Goal: Information Seeking & Learning: Learn about a topic

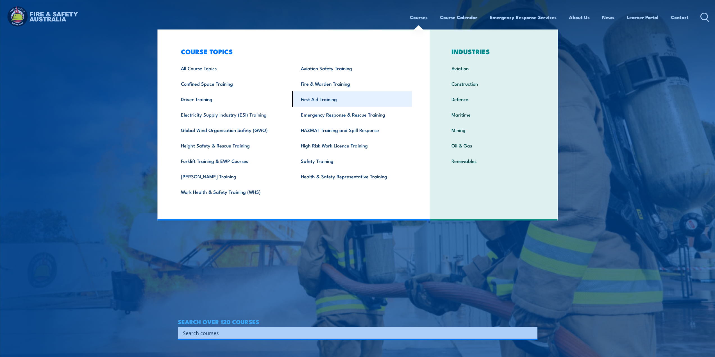
click at [323, 99] on link "First Aid Training" at bounding box center [352, 98] width 120 height 15
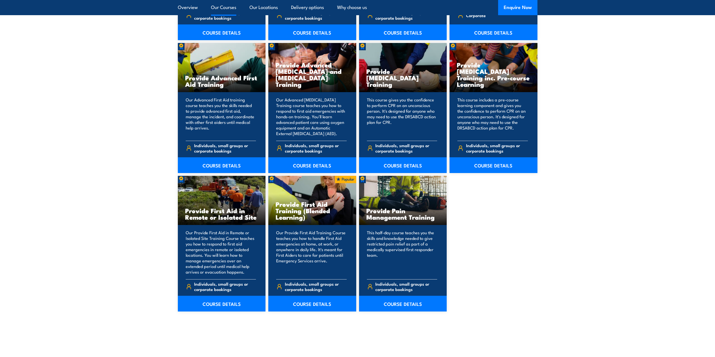
scroll to position [702, 0]
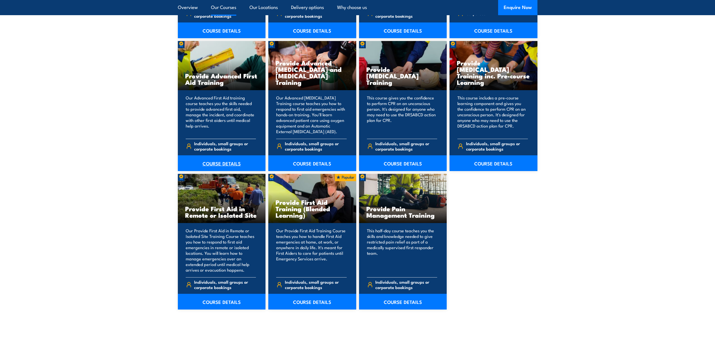
click at [229, 166] on link "COURSE DETAILS" at bounding box center [222, 163] width 88 height 16
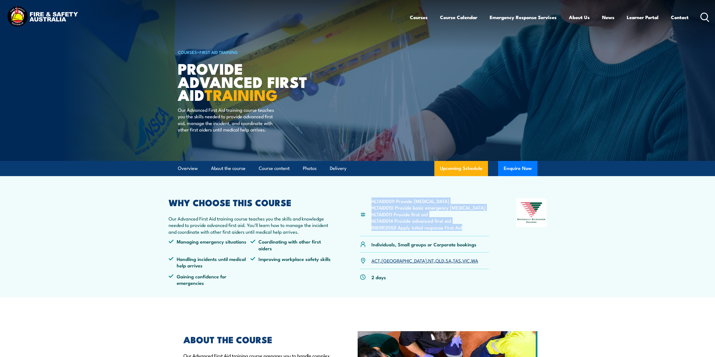
drag, startPoint x: 465, startPoint y: 229, endPoint x: 368, endPoint y: 203, distance: 100.0
click at [368, 203] on div "HLTAID009 Provide cardiopulmonary resuscitation HLTAID010 Provide basic emergen…" at bounding box center [424, 217] width 129 height 38
copy ul "HLTAID009 Provide cardiopulmonary resuscitation HLTAID010 Provide basic emergen…"
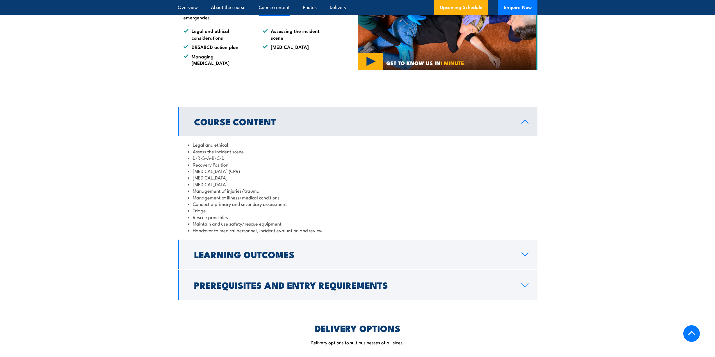
scroll to position [449, 0]
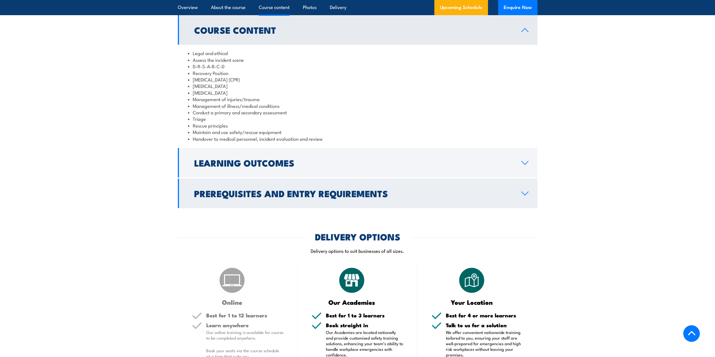
click at [252, 189] on h2 "Prerequisites and Entry Requirements" at bounding box center [353, 193] width 318 height 8
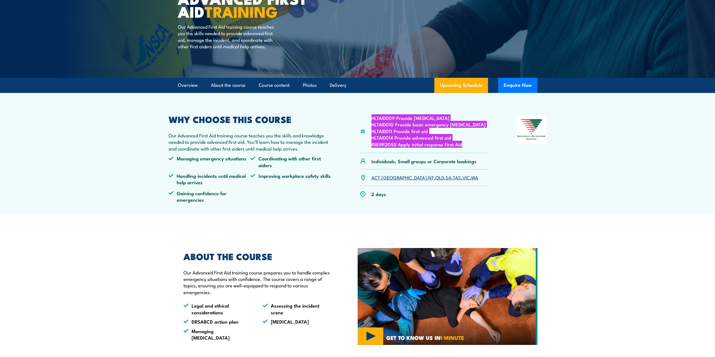
scroll to position [0, 0]
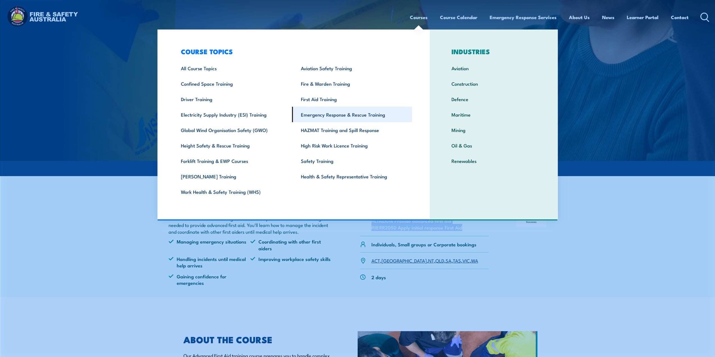
click at [331, 114] on link "Emergency Response & Rescue Training" at bounding box center [352, 114] width 120 height 15
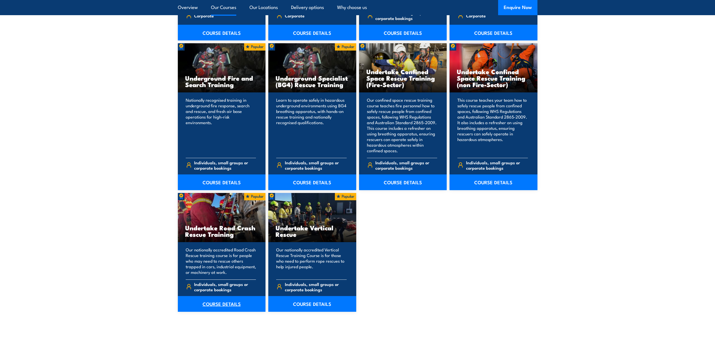
scroll to position [1011, 0]
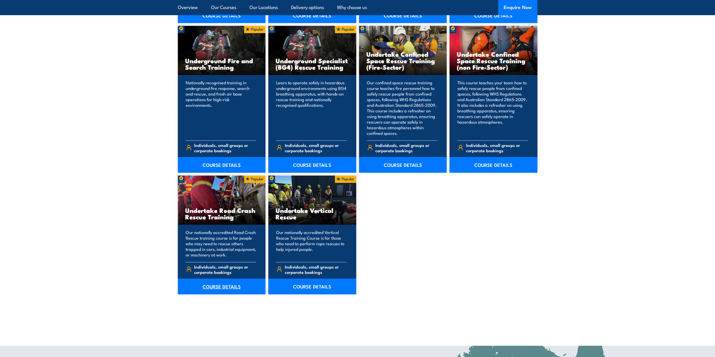
click at [234, 286] on link "COURSE DETAILS" at bounding box center [222, 287] width 88 height 16
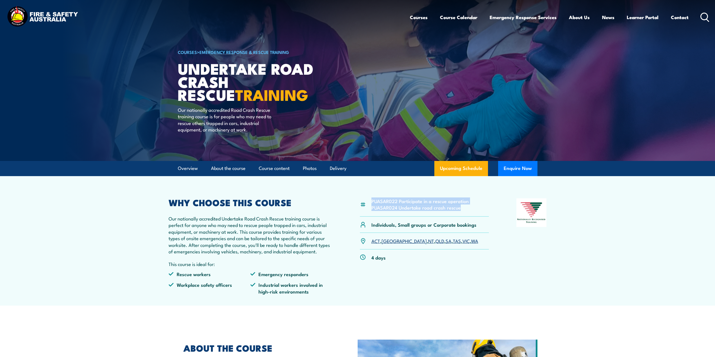
drag, startPoint x: 461, startPoint y: 208, endPoint x: 371, endPoint y: 202, distance: 90.1
click at [371, 202] on ul "PUASAR022 Participate in a rescue operation PUASAR024 Undertake road crash resc…" at bounding box center [419, 204] width 97 height 13
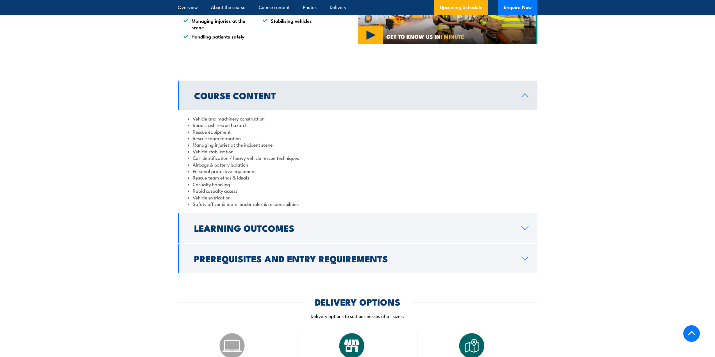
scroll to position [393, 0]
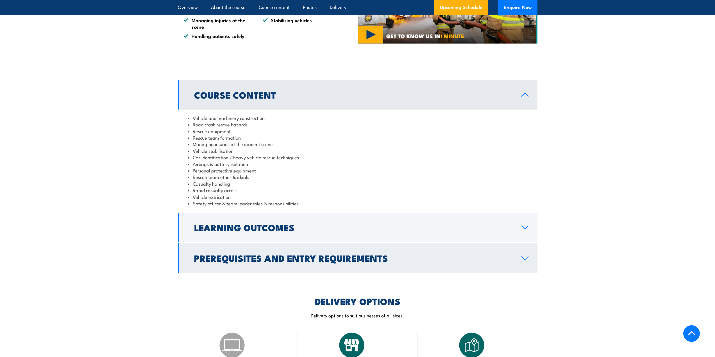
click at [248, 257] on h2 "Prerequisites and Entry Requirements" at bounding box center [353, 258] width 318 height 8
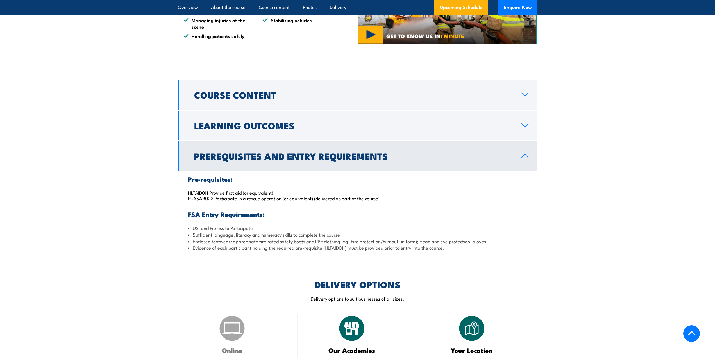
drag, startPoint x: 384, startPoint y: 198, endPoint x: 188, endPoint y: 192, distance: 195.9
click at [188, 192] on p "HLTAID011 Provide first aid (or equivalent) PUASAR022 Participate in a rescue o…" at bounding box center [357, 195] width 339 height 11
copy p "HLTAID011 Provide first aid (or equivalent) PUASAR022 Participate in a rescue o…"
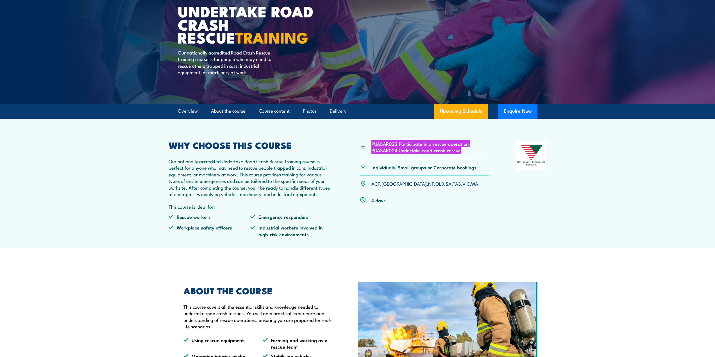
scroll to position [56, 0]
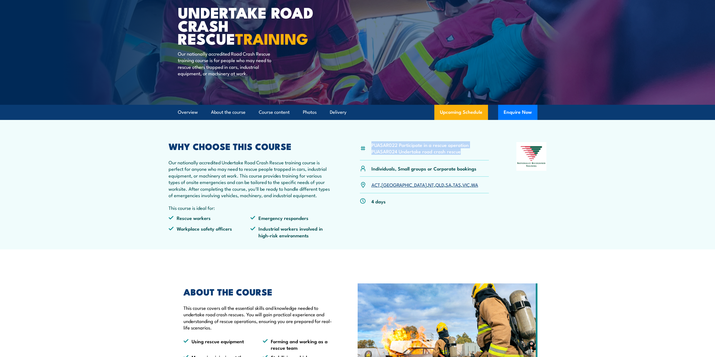
drag, startPoint x: 463, startPoint y: 151, endPoint x: 363, endPoint y: 145, distance: 99.9
click at [363, 145] on div "PUASAR022 Participate in a rescue operation PUASAR024 Undertake road crash resc…" at bounding box center [424, 151] width 129 height 18
copy div "PUASAR022 Participate in a rescue operation PUASAR024 Undertake road crash resc…"
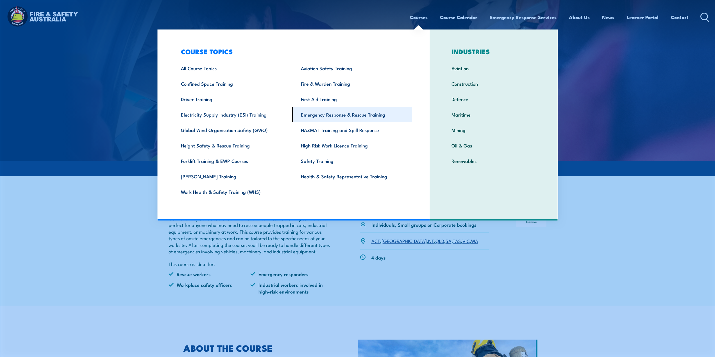
click at [348, 115] on link "Emergency Response & Rescue Training" at bounding box center [352, 114] width 120 height 15
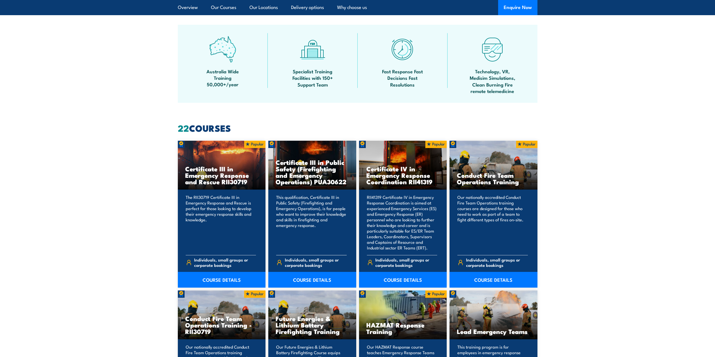
scroll to position [365, 0]
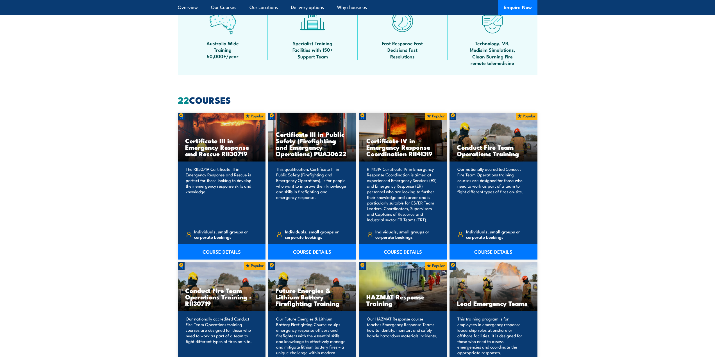
click at [490, 251] on link "COURSE DETAILS" at bounding box center [493, 252] width 88 height 16
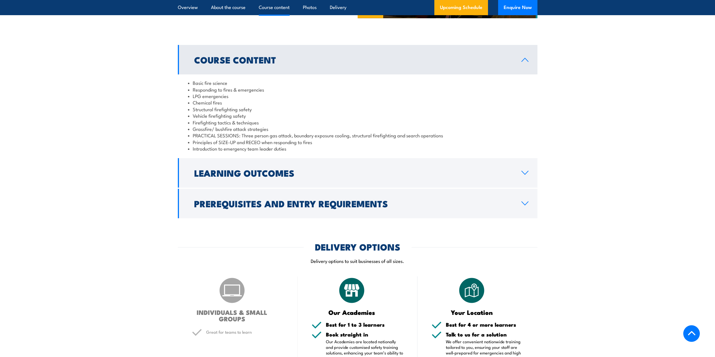
scroll to position [449, 0]
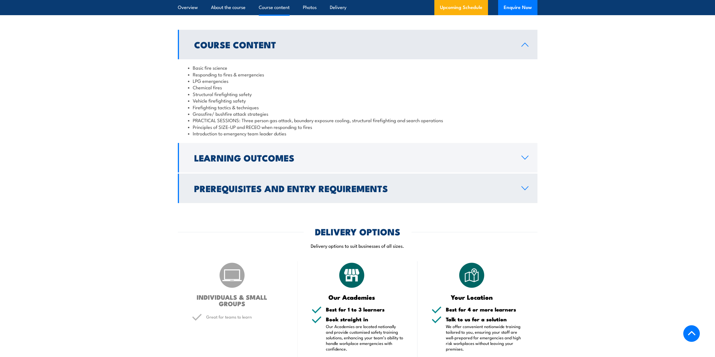
click at [344, 192] on h2 "Prerequisites and Entry Requirements" at bounding box center [353, 188] width 318 height 8
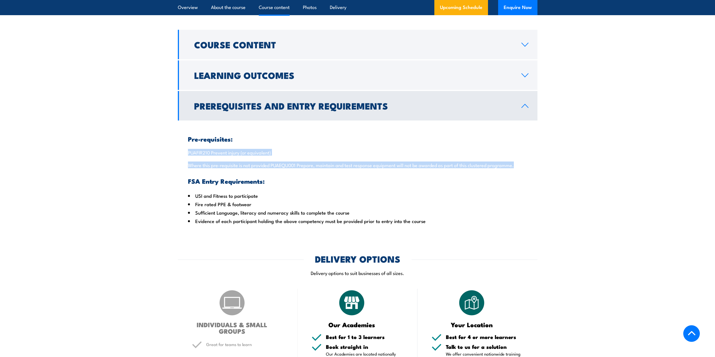
drag, startPoint x: 185, startPoint y: 159, endPoint x: 519, endPoint y: 171, distance: 333.6
click at [519, 171] on div "Pre-requisites: PUAFIR210 Prevent injury (or equivalent) Where this pre-requisi…" at bounding box center [358, 175] width 360 height 110
copy div "PUAFIR210 Prevent injury (or equivalent) Where this pre-requisite is not provid…"
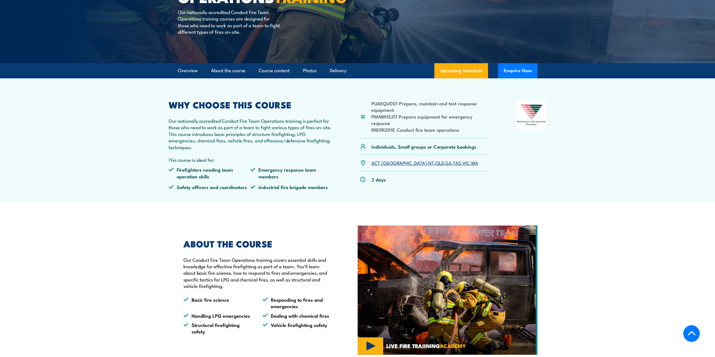
scroll to position [84, 0]
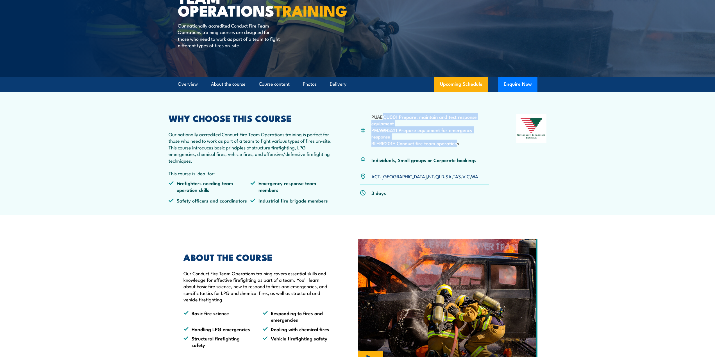
drag, startPoint x: 457, startPoint y: 151, endPoint x: 384, endPoint y: 126, distance: 77.7
click at [384, 126] on ul "PUAEQU001 Prepare, maintain and test response equipment PMAWHS211 Prepare equip…" at bounding box center [430, 129] width 118 height 33
click at [461, 146] on li "RIIERR201E Conduct fire team operations" at bounding box center [430, 143] width 118 height 6
drag, startPoint x: 461, startPoint y: 150, endPoint x: 377, endPoint y: 124, distance: 87.9
click at [377, 124] on ul "PUAEQU001 Prepare, maintain and test response equipment PMAWHS211 Prepare equip…" at bounding box center [430, 129] width 118 height 33
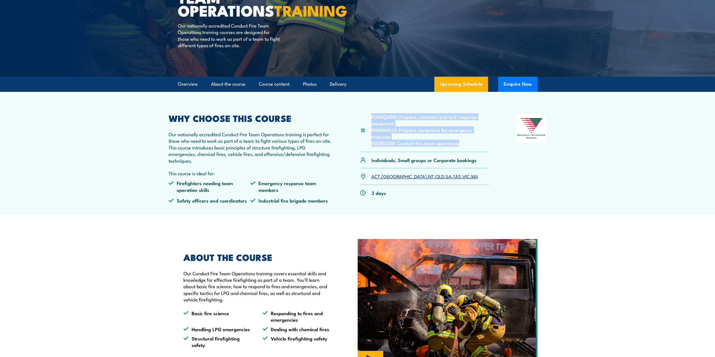
copy div "PUAEQU001 Prepare, maintain and test response equipment PMAWHS211 Prepare equip…"
click at [391, 341] on img at bounding box center [448, 303] width 180 height 129
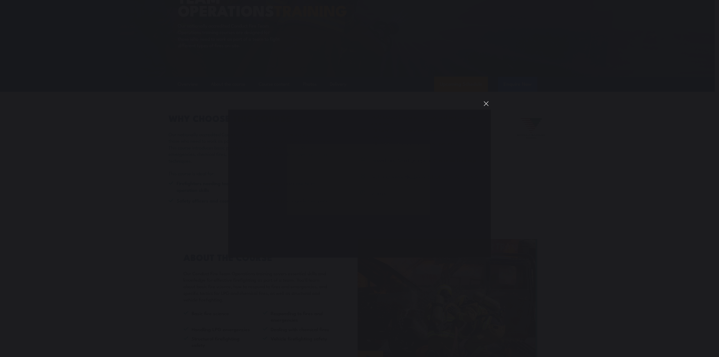
click at [486, 103] on button "You can close this modal content with the ESC key" at bounding box center [486, 104] width 10 height 10
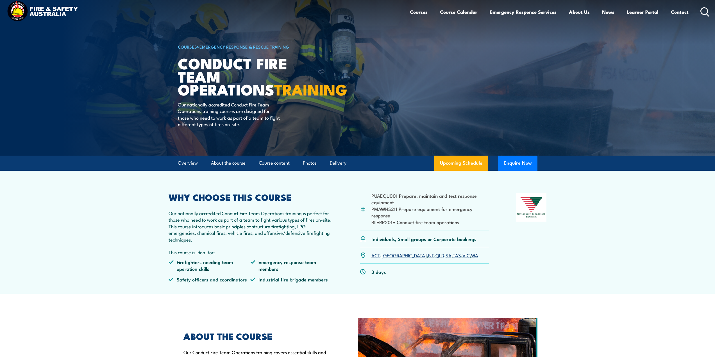
scroll to position [0, 0]
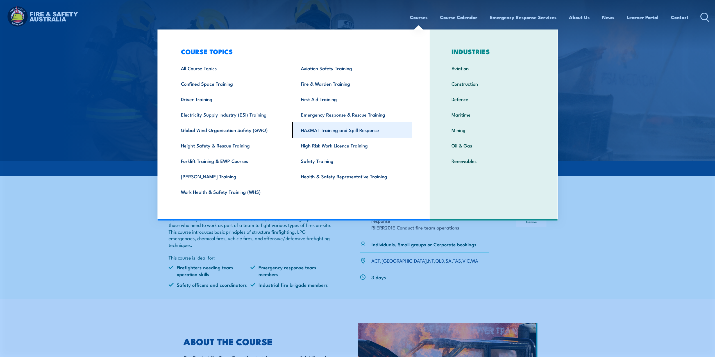
click at [328, 129] on link "HAZMAT Training and Spill Response" at bounding box center [352, 129] width 120 height 15
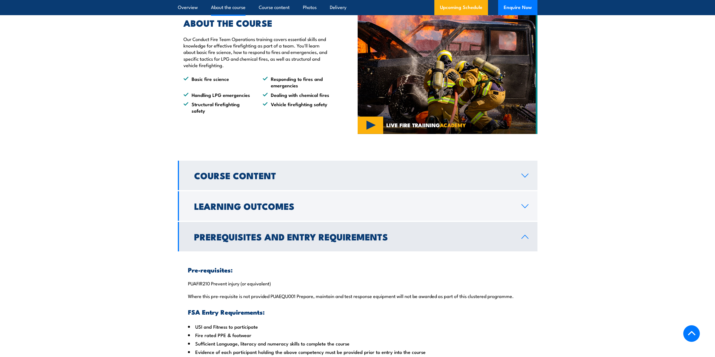
scroll to position [365, 0]
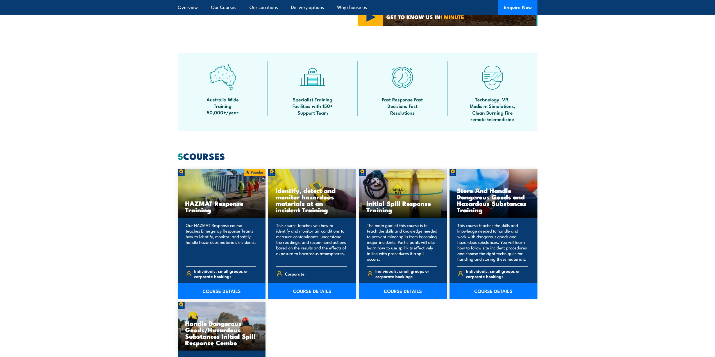
scroll to position [365, 0]
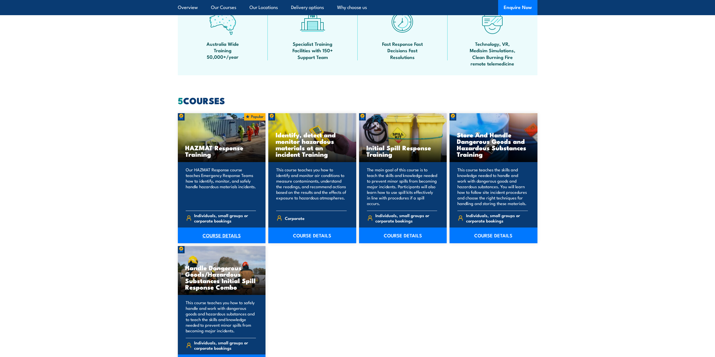
click at [238, 238] on link "COURSE DETAILS" at bounding box center [222, 236] width 88 height 16
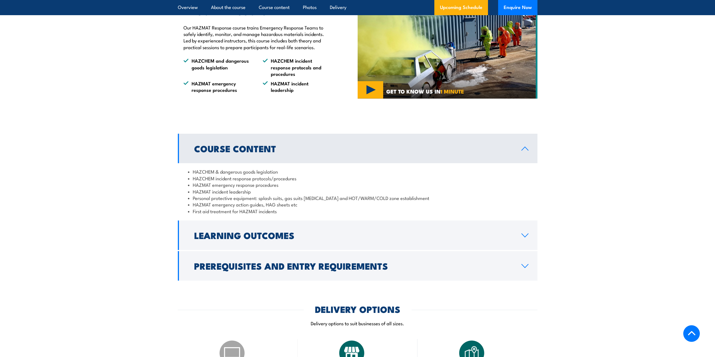
scroll to position [393, 0]
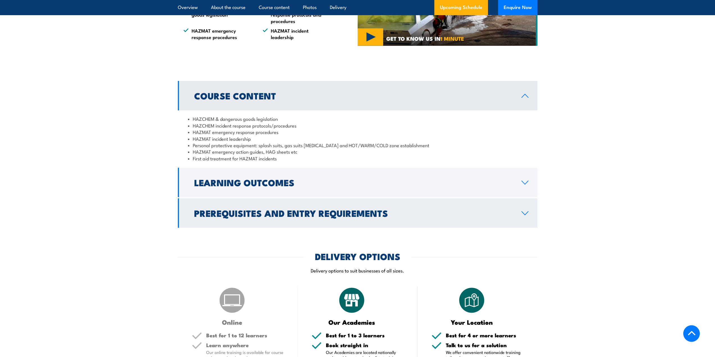
click at [272, 216] on h2 "Prerequisites and Entry Requirements" at bounding box center [353, 213] width 318 height 8
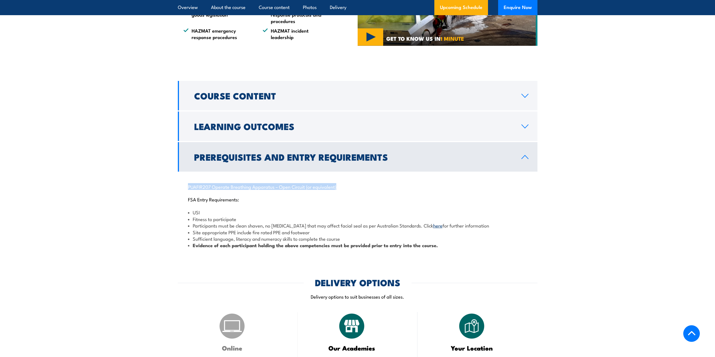
drag, startPoint x: 342, startPoint y: 185, endPoint x: 189, endPoint y: 188, distance: 153.1
click at [189, 188] on p "PUAFIR207 Operate Breathing Apparatus – Open Circuit (or equivalent)" at bounding box center [357, 187] width 339 height 6
copy p "PUAFIR207 Operate Breathing Apparatus – Open Circuit (or equivalent)"
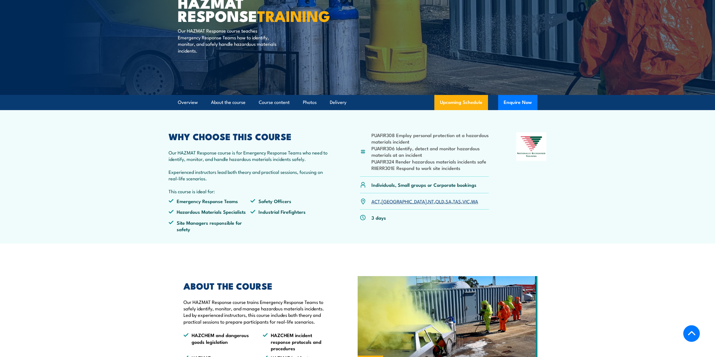
scroll to position [56, 0]
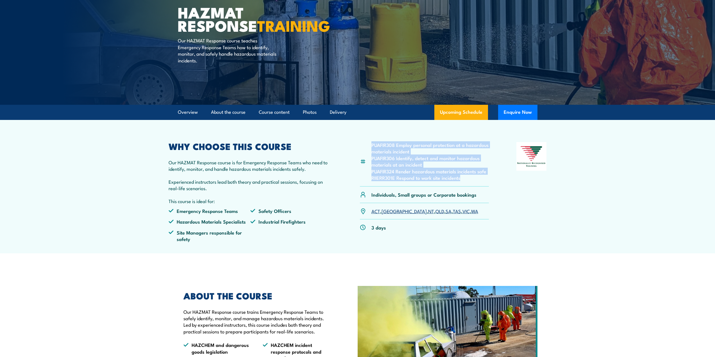
drag, startPoint x: 465, startPoint y: 176, endPoint x: 372, endPoint y: 146, distance: 98.1
click at [372, 146] on ul "PUAFIR308 Employ personal protection at a hazardous materials incident PUAFIR30…" at bounding box center [430, 161] width 118 height 39
copy ul "PUAFIR308 Employ personal protection at a hazardous materials incident PUAFIR30…"
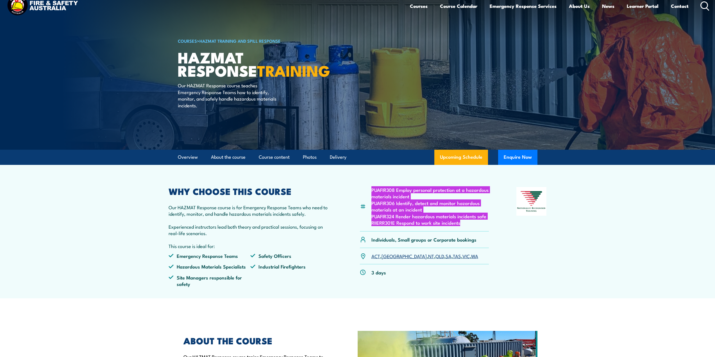
scroll to position [0, 0]
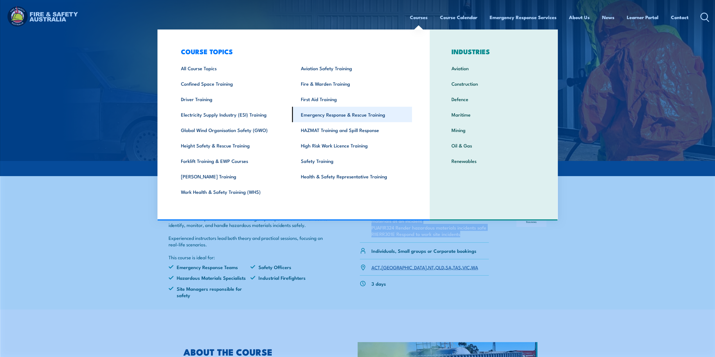
click at [331, 114] on link "Emergency Response & Rescue Training" at bounding box center [352, 114] width 120 height 15
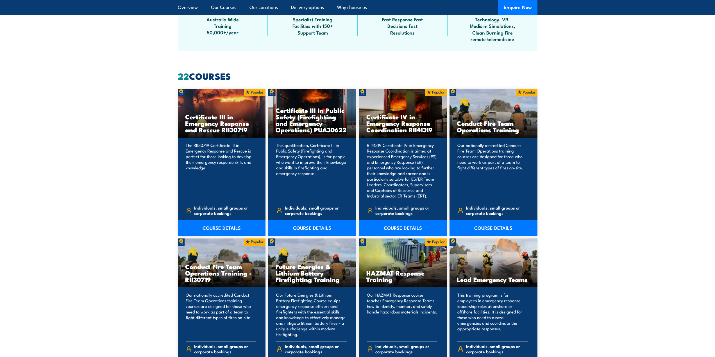
scroll to position [393, 0]
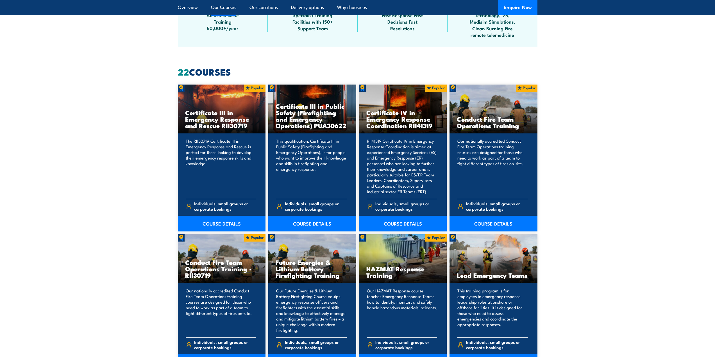
click at [501, 223] on link "COURSE DETAILS" at bounding box center [493, 224] width 88 height 16
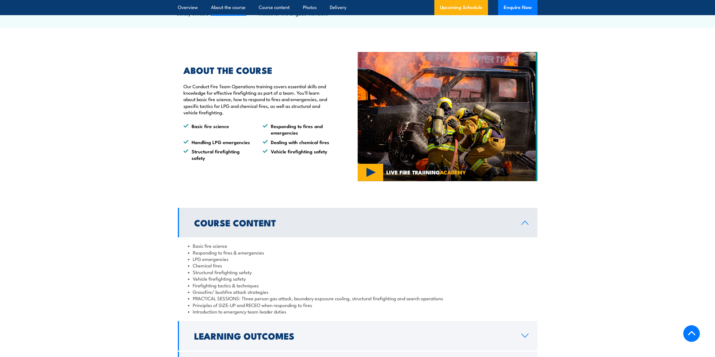
scroll to position [365, 0]
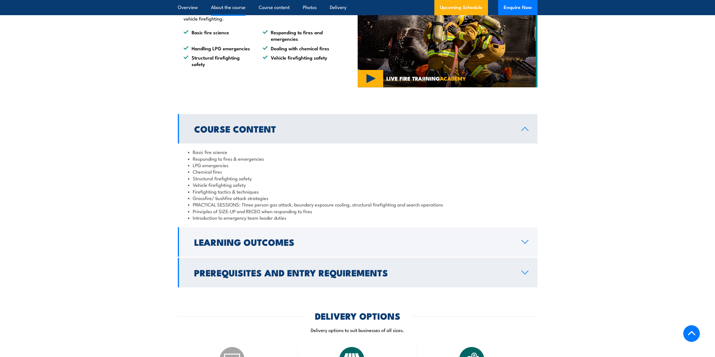
click at [270, 276] on h2 "Prerequisites and Entry Requirements" at bounding box center [353, 273] width 318 height 8
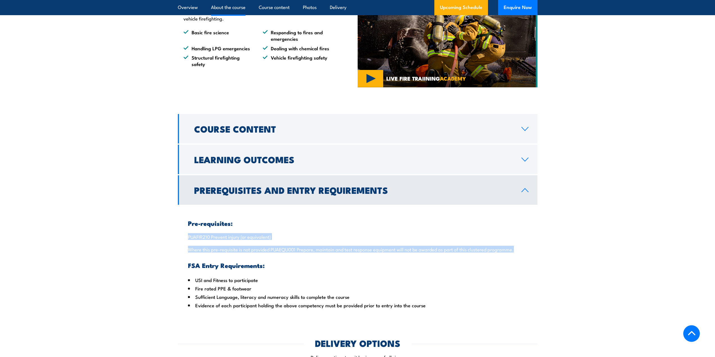
drag, startPoint x: 187, startPoint y: 244, endPoint x: 515, endPoint y: 258, distance: 328.1
click at [515, 258] on div "Pre-requisites: PUAFIR210 Prevent injury (or equivalent) Where this pre-requisi…" at bounding box center [358, 260] width 360 height 110
copy div "PUAFIR210 Prevent injury (or equivalent) Where this pre-requisite is not provid…"
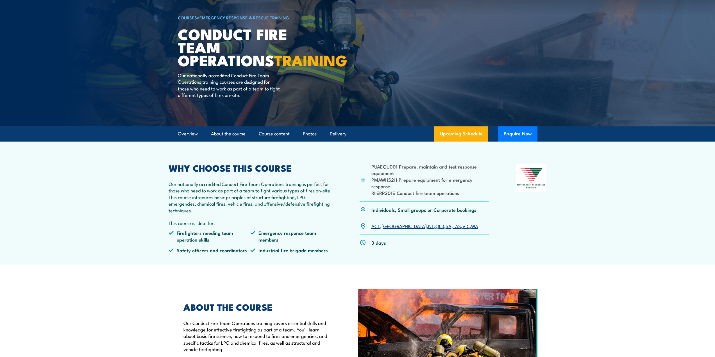
scroll to position [0, 0]
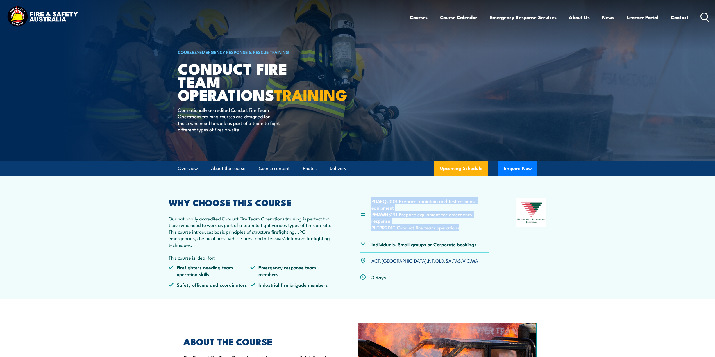
drag, startPoint x: 463, startPoint y: 233, endPoint x: 372, endPoint y: 207, distance: 94.5
click at [372, 207] on ul "PUAEQU001 Prepare, maintain and test response equipment PMAWHS211 Prepare equip…" at bounding box center [430, 214] width 118 height 33
copy ul "PUAEQU001 Prepare, maintain and test response equipment PMAWHS211 Prepare equip…"
